Goal: Task Accomplishment & Management: Manage account settings

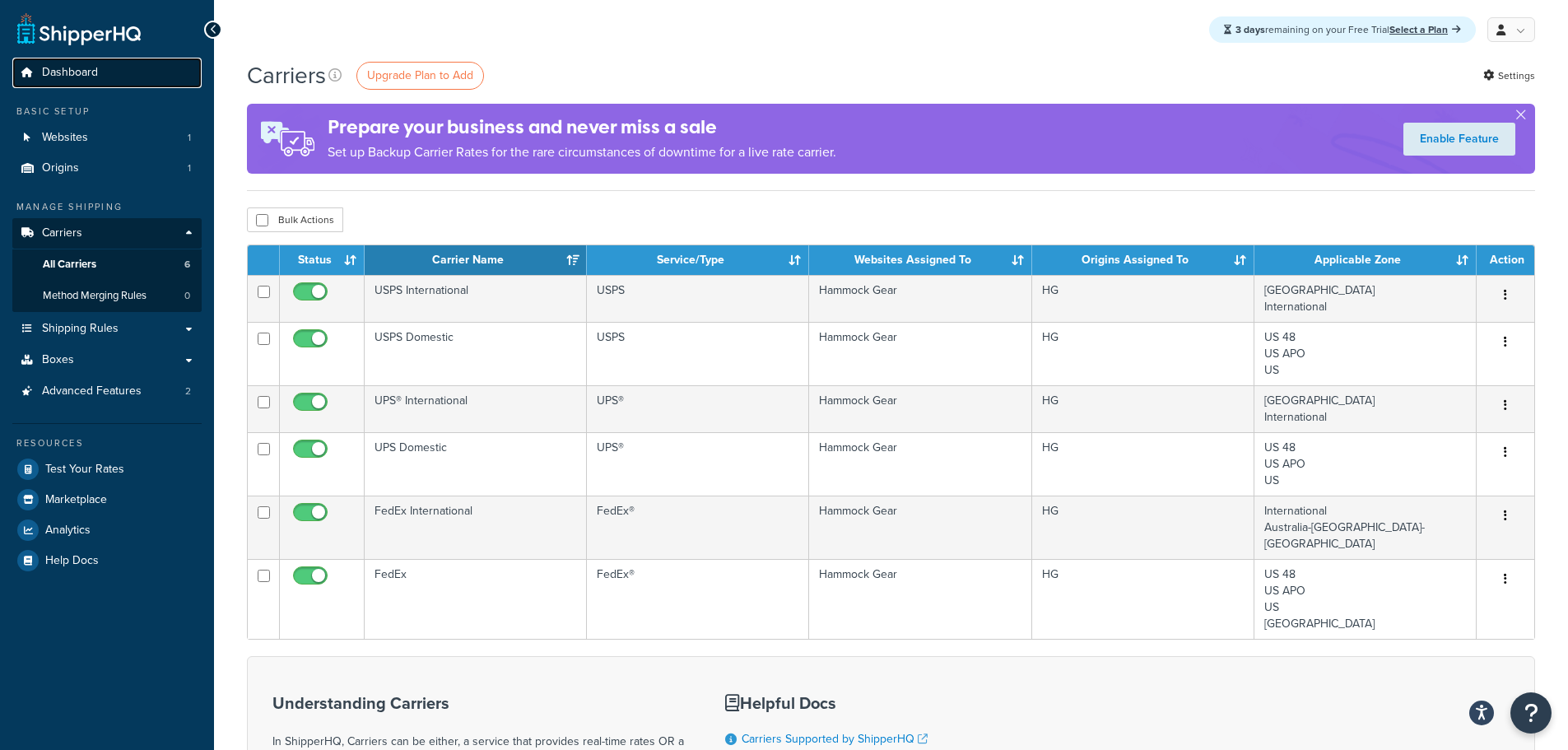
click at [67, 73] on span "Dashboard" at bounding box center [70, 73] width 56 height 14
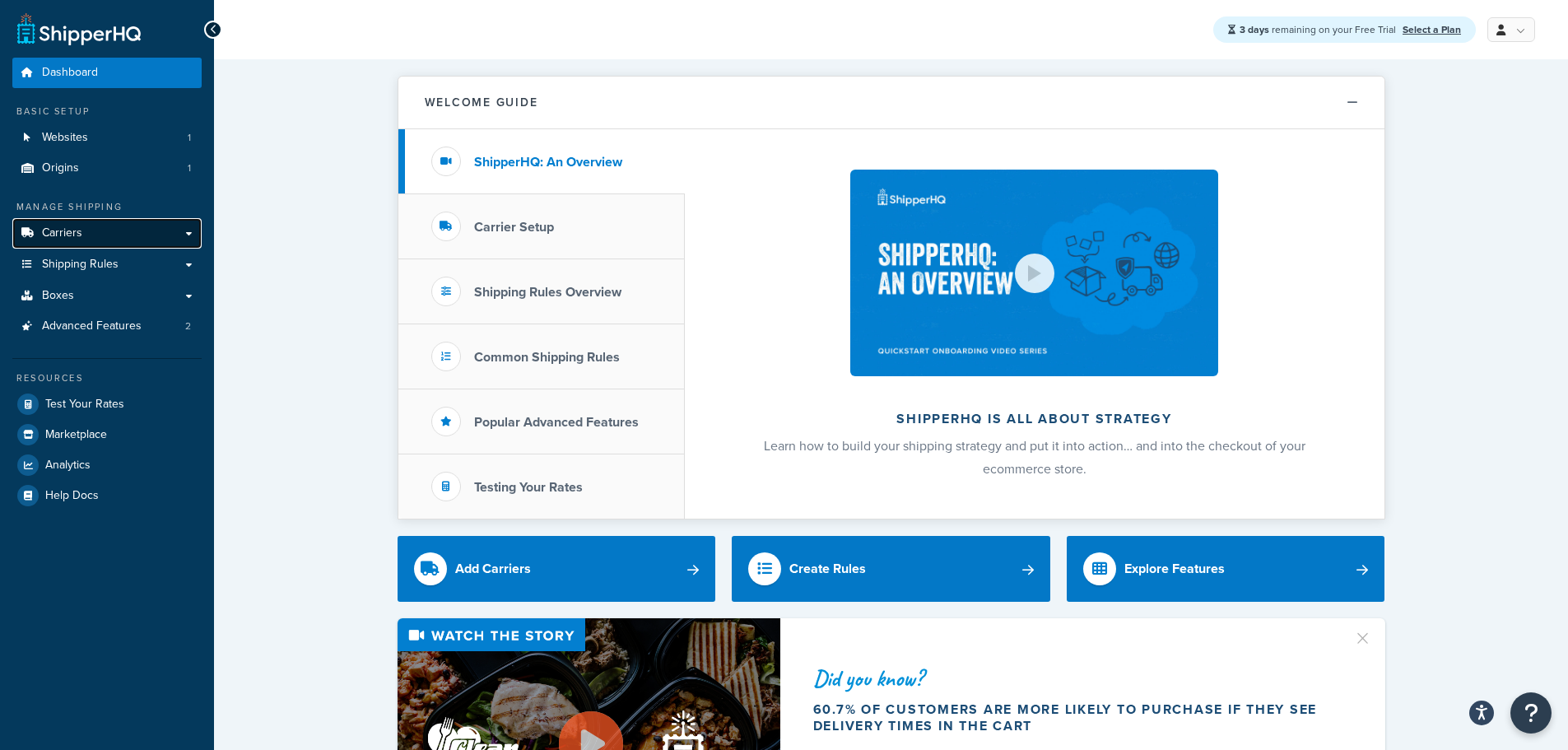
click at [107, 226] on link "Carriers" at bounding box center [107, 233] width 189 height 30
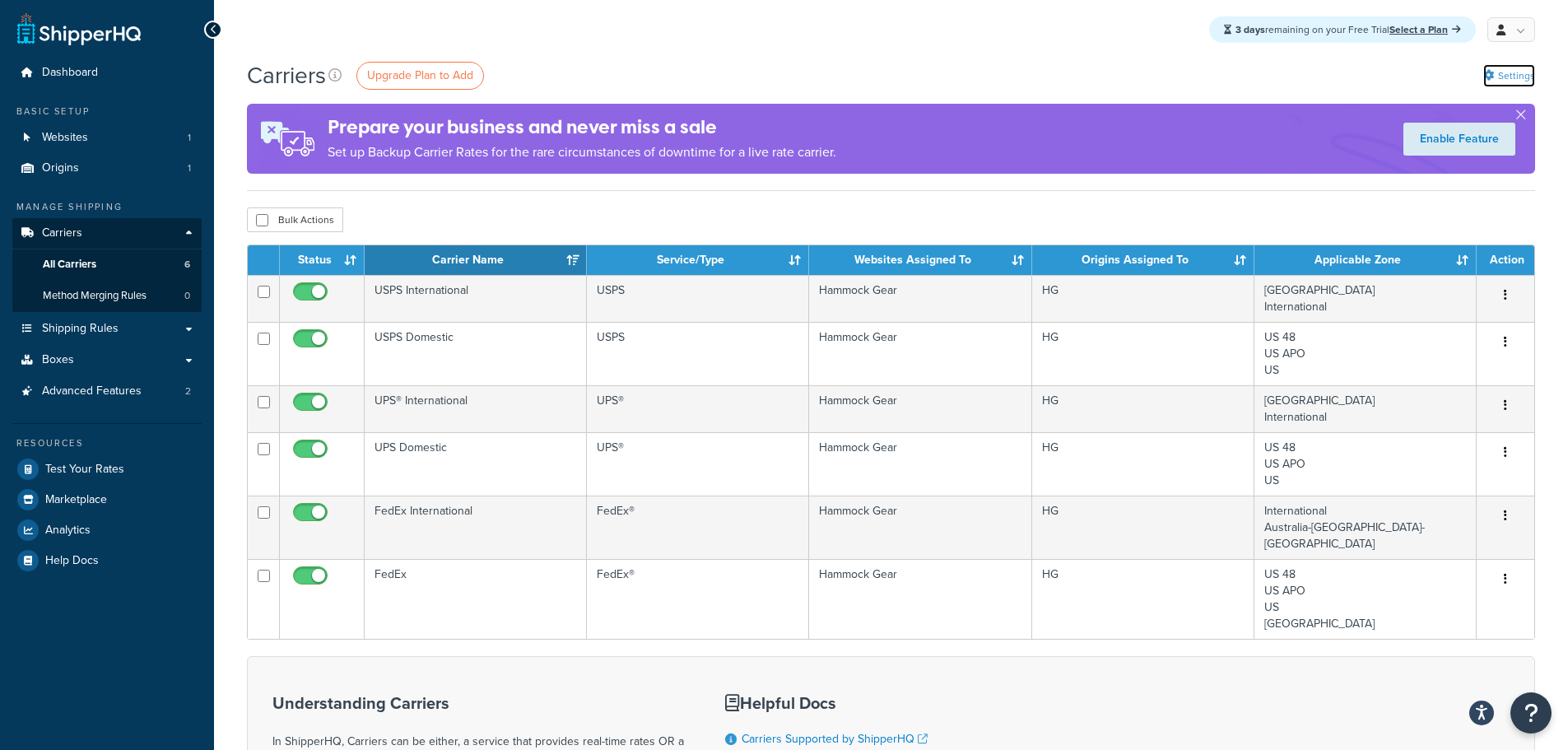
click at [1522, 75] on link "Settings" at bounding box center [1508, 75] width 51 height 23
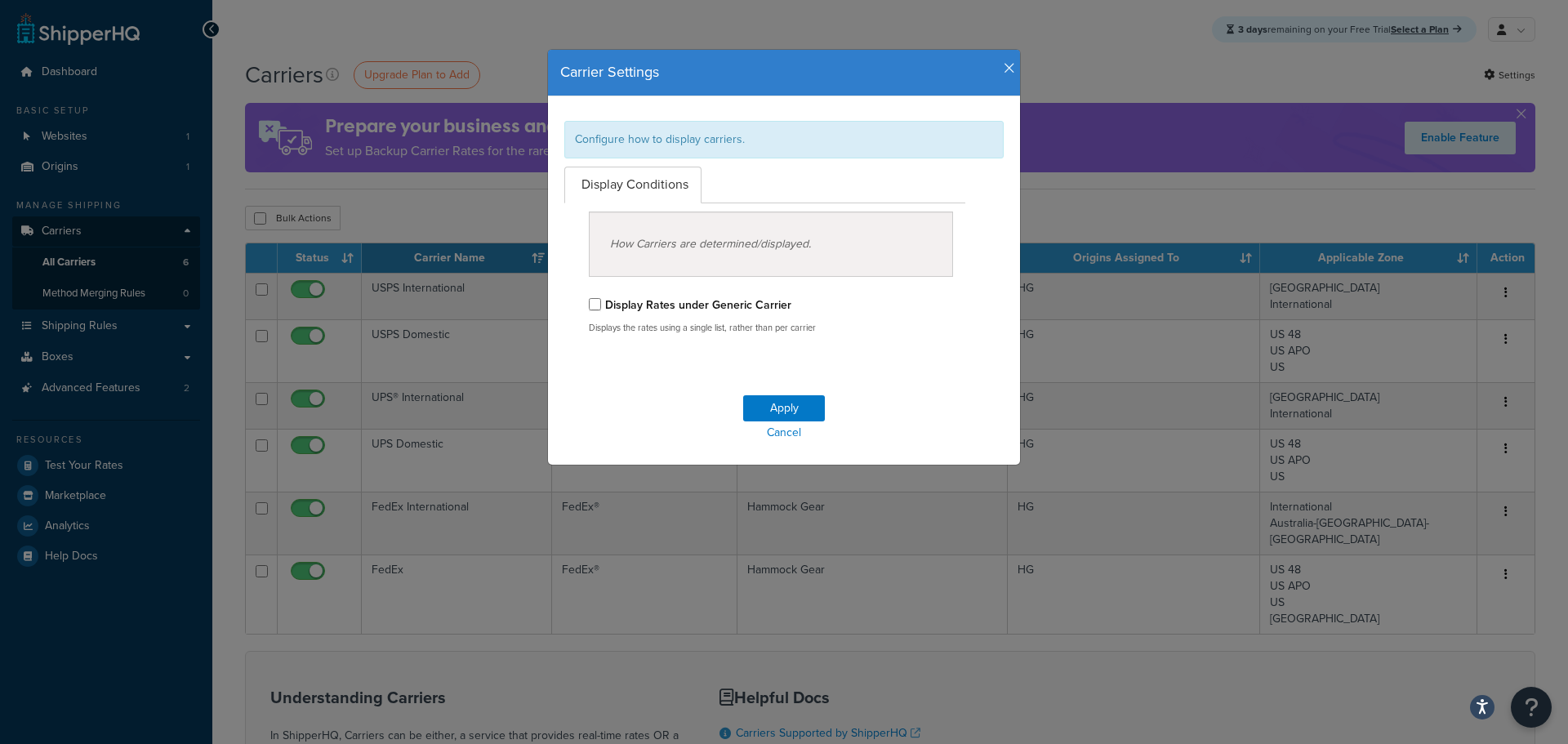
click at [1004, 66] on icon "button" at bounding box center [1009, 68] width 12 height 15
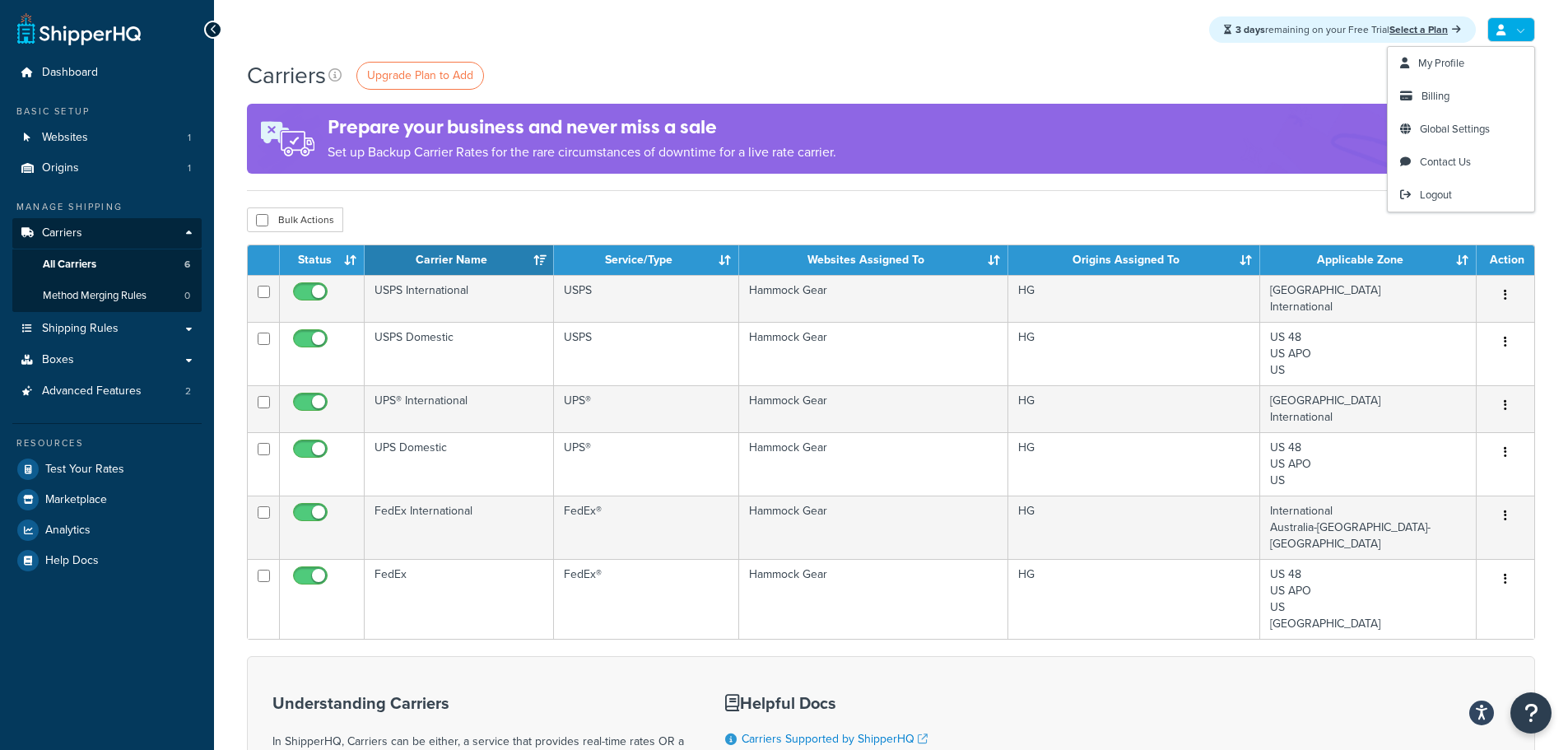
click at [1521, 31] on link at bounding box center [1511, 29] width 48 height 25
click at [1465, 131] on span "Global Settings" at bounding box center [1454, 129] width 70 height 16
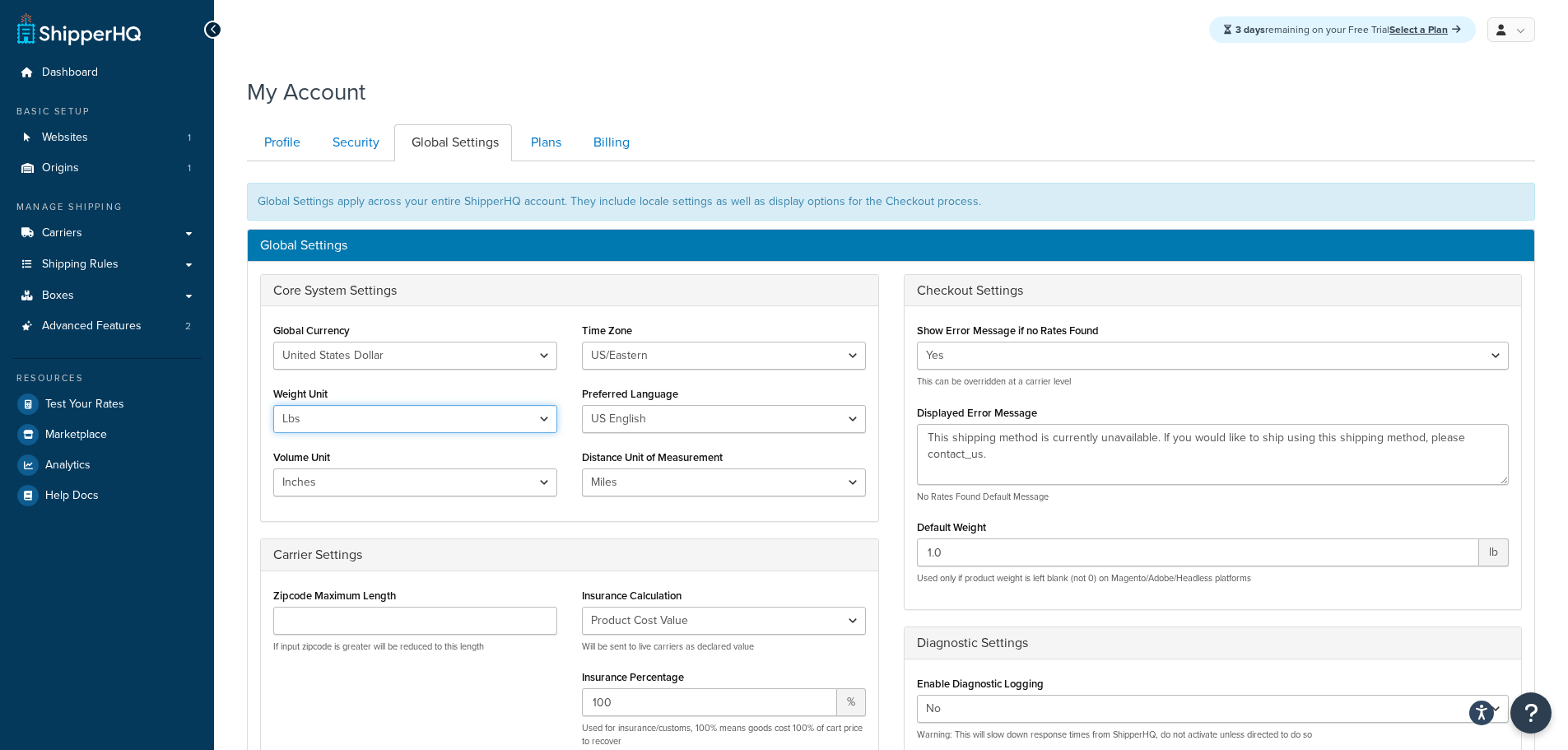
click at [545, 419] on select "Lbs Kgs" at bounding box center [414, 419] width 284 height 28
click at [506, 380] on div "Global Currency United States Dollar Euro British Pound Australian Dollar Canad…" at bounding box center [415, 414] width 309 height 190
click at [541, 421] on select "Lbs Kgs" at bounding box center [414, 419] width 284 height 28
click at [536, 369] on select "United States Dollar Euro British Pound Australian Dollar Canadian Dollar Japan…" at bounding box center [414, 356] width 284 height 28
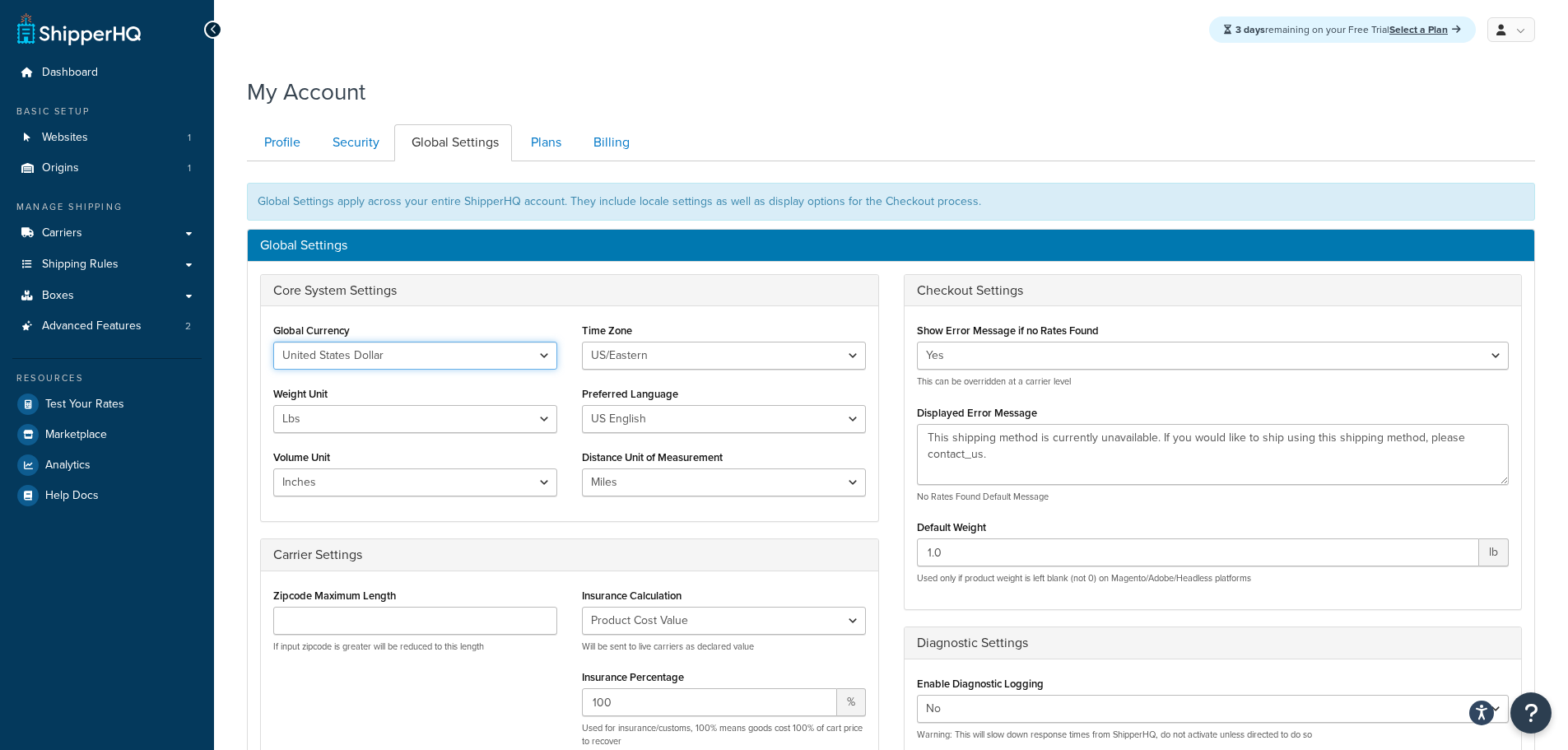
scroll to position [165, 0]
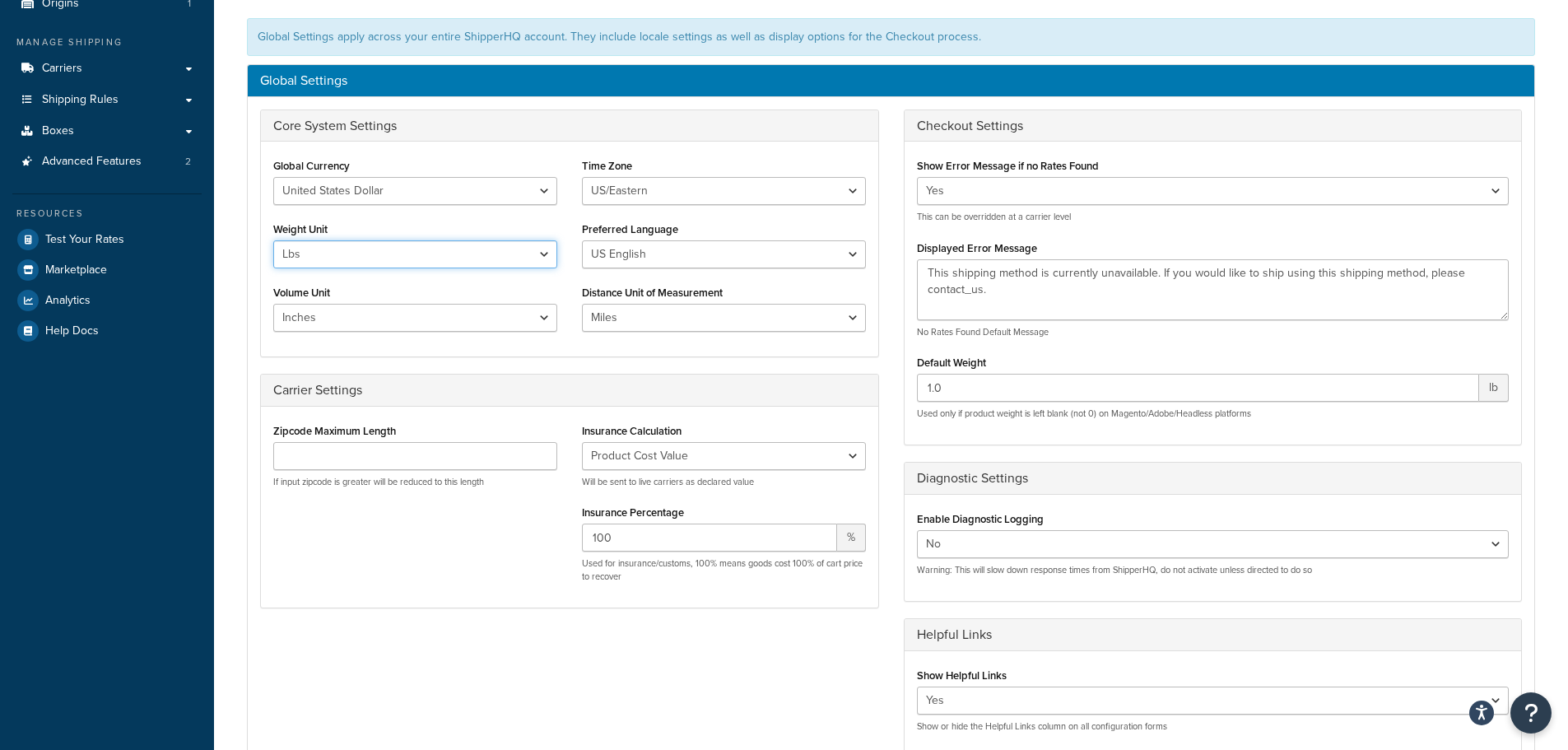
click at [540, 257] on select "Lbs Kgs" at bounding box center [414, 255] width 284 height 28
click at [545, 255] on select "Lbs Kgs" at bounding box center [414, 255] width 284 height 28
click at [347, 255] on select "Lbs Kgs" at bounding box center [414, 255] width 284 height 28
click at [547, 256] on select "Lbs Kgs" at bounding box center [414, 255] width 284 height 28
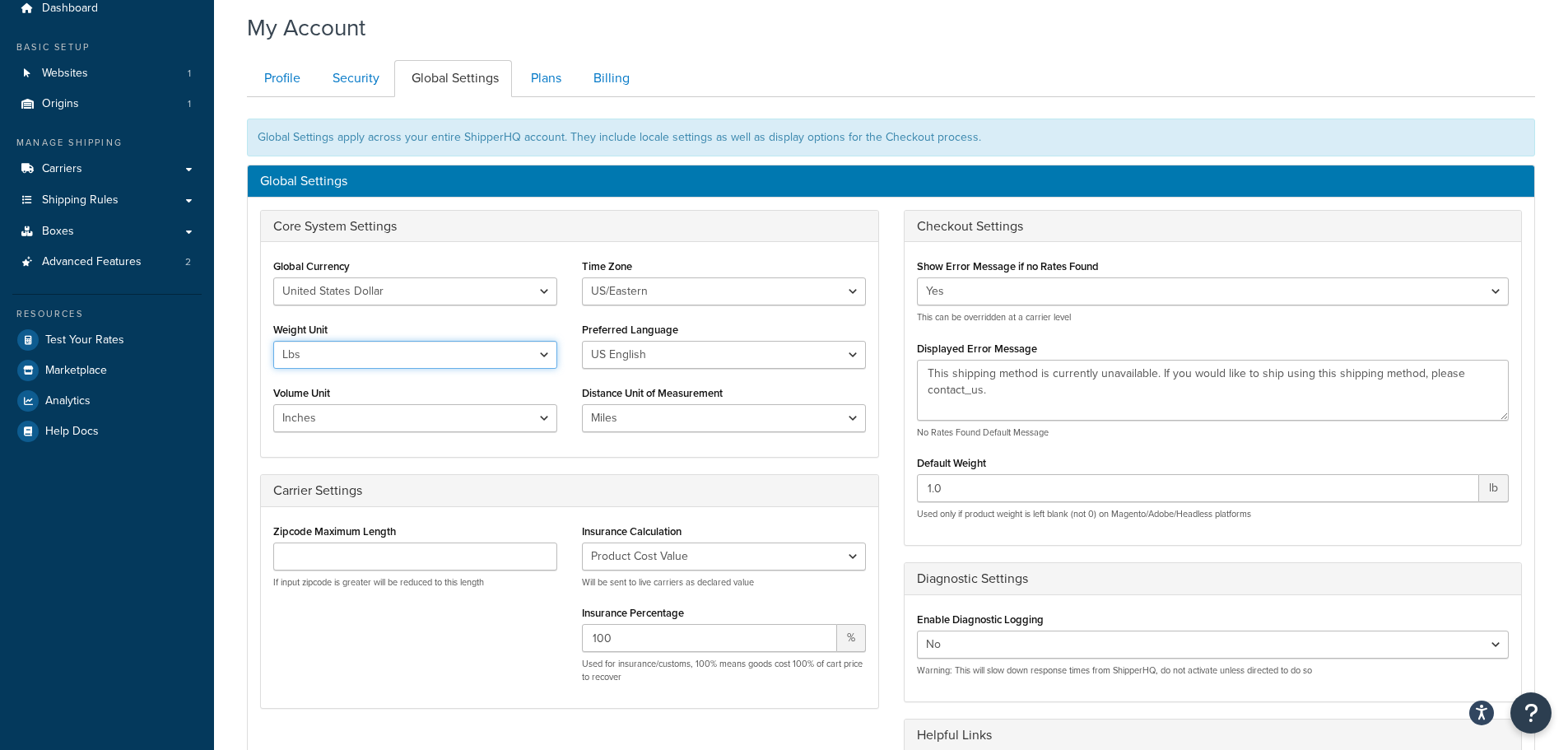
scroll to position [0, 0]
